Goal: Book appointment/travel/reservation

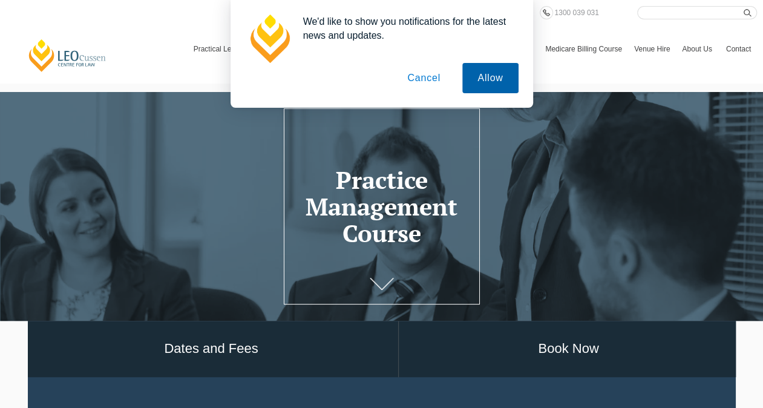
click at [501, 87] on button "Allow" at bounding box center [490, 78] width 56 height 30
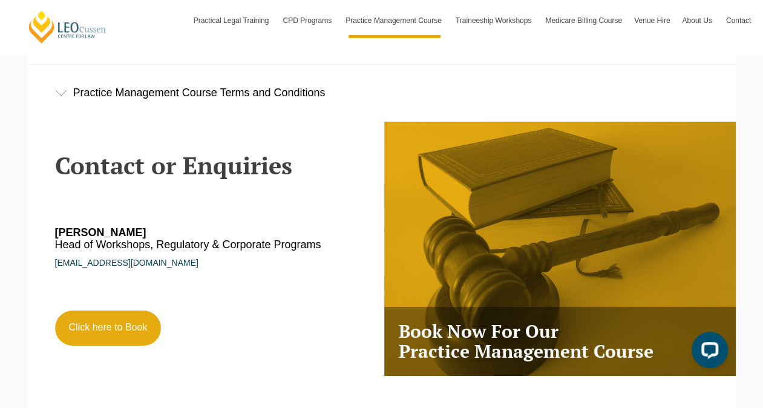
scroll to position [2028, 0]
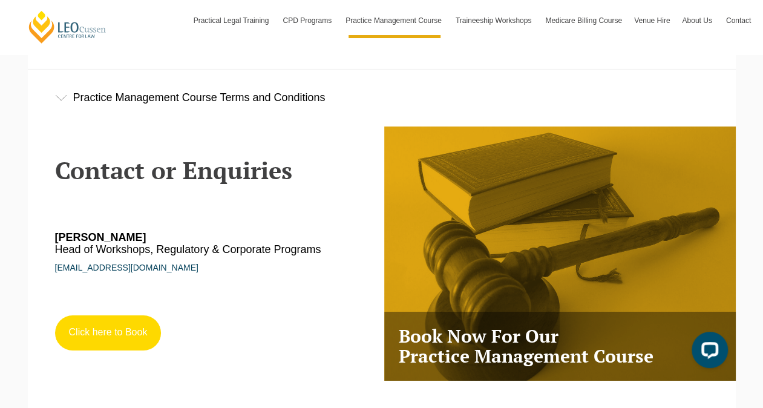
click at [77, 348] on link "Click here to Book" at bounding box center [108, 332] width 107 height 35
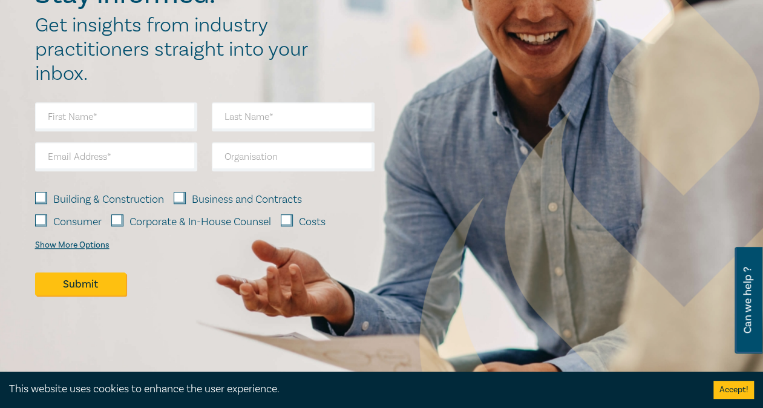
scroll to position [2668, 0]
